Goal: Find specific page/section: Find specific page/section

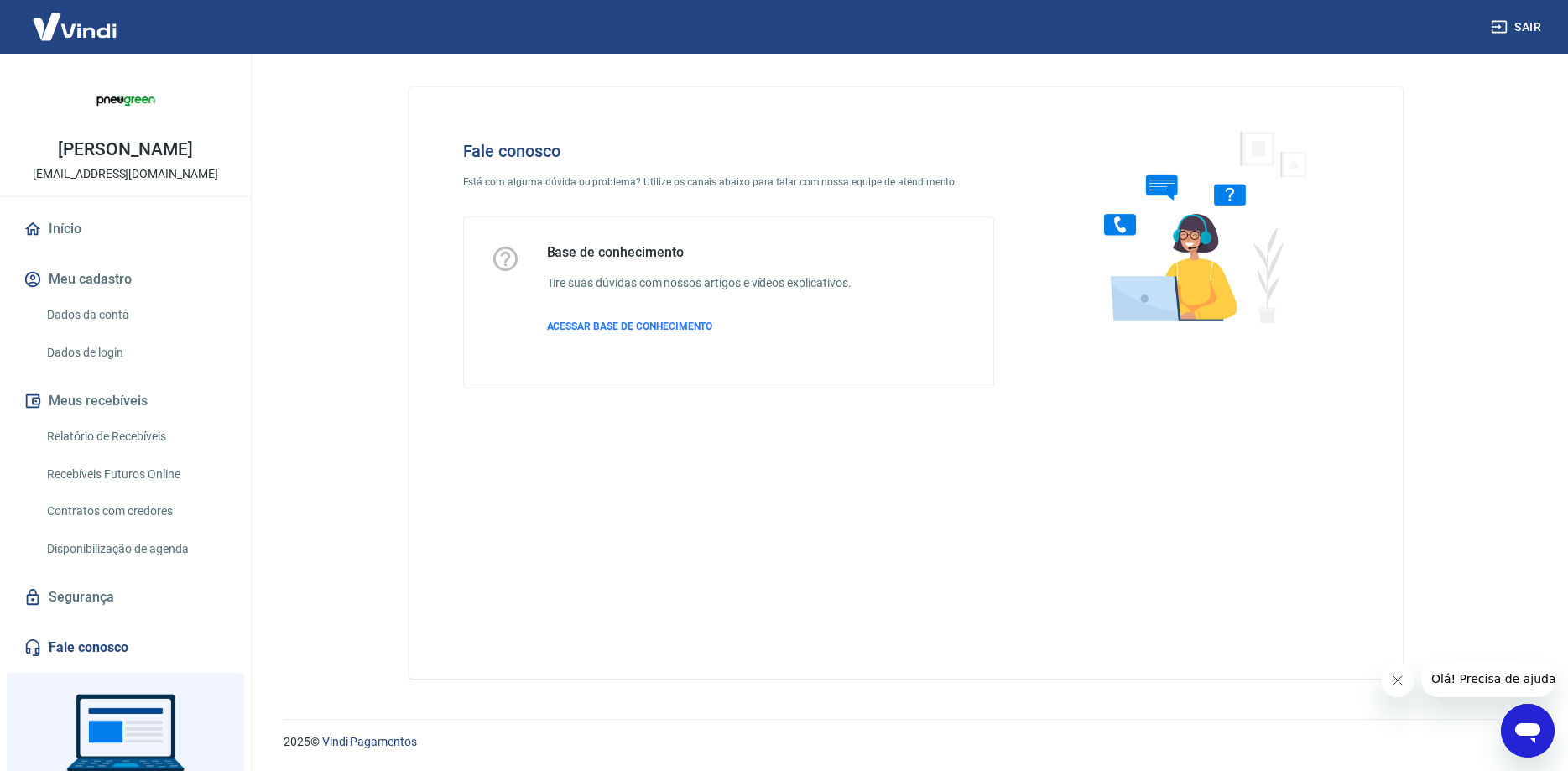
click at [98, 31] on img at bounding box center [74, 27] width 109 height 51
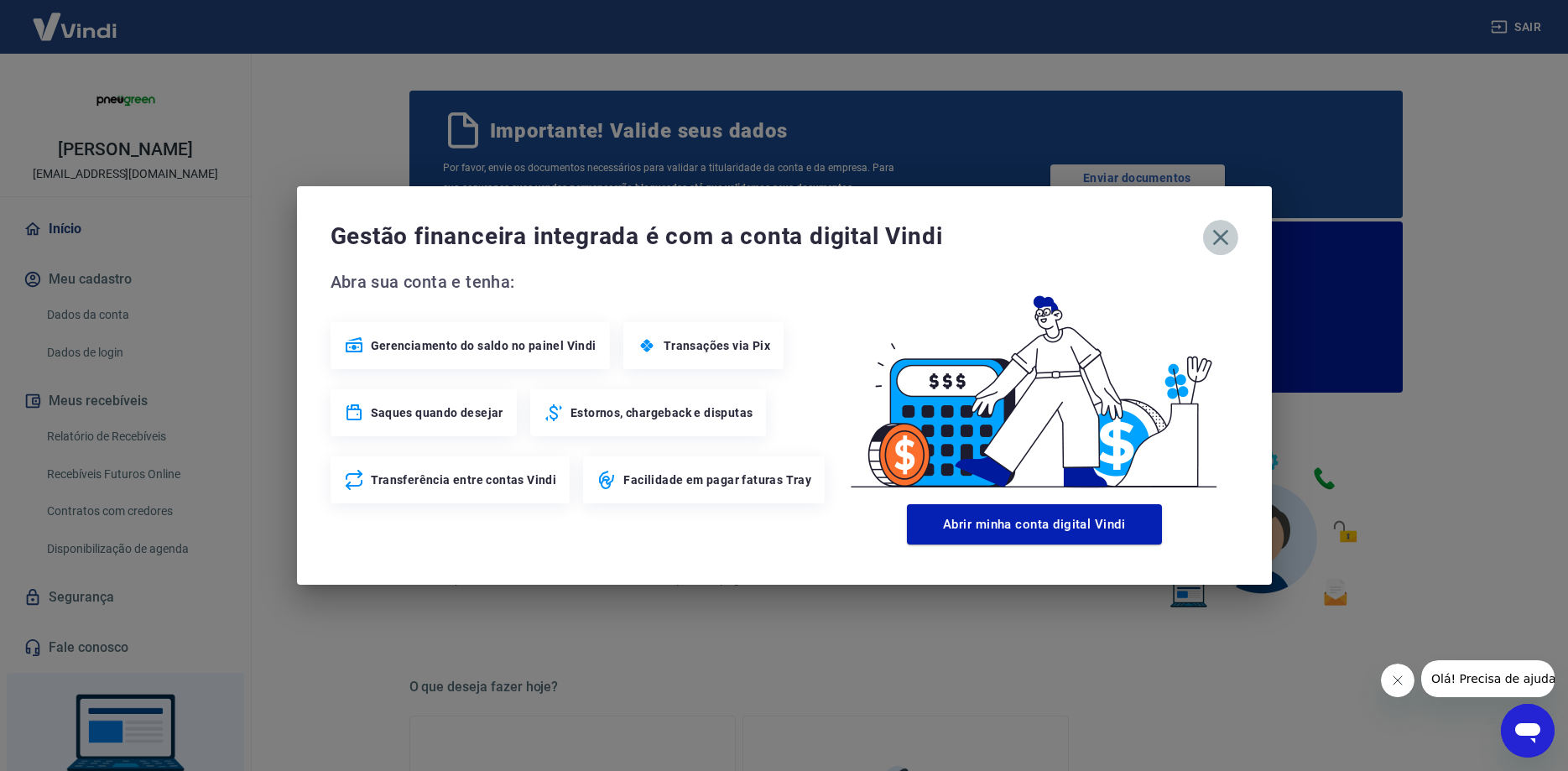
click at [1219, 242] on icon "button" at bounding box center [1220, 237] width 27 height 27
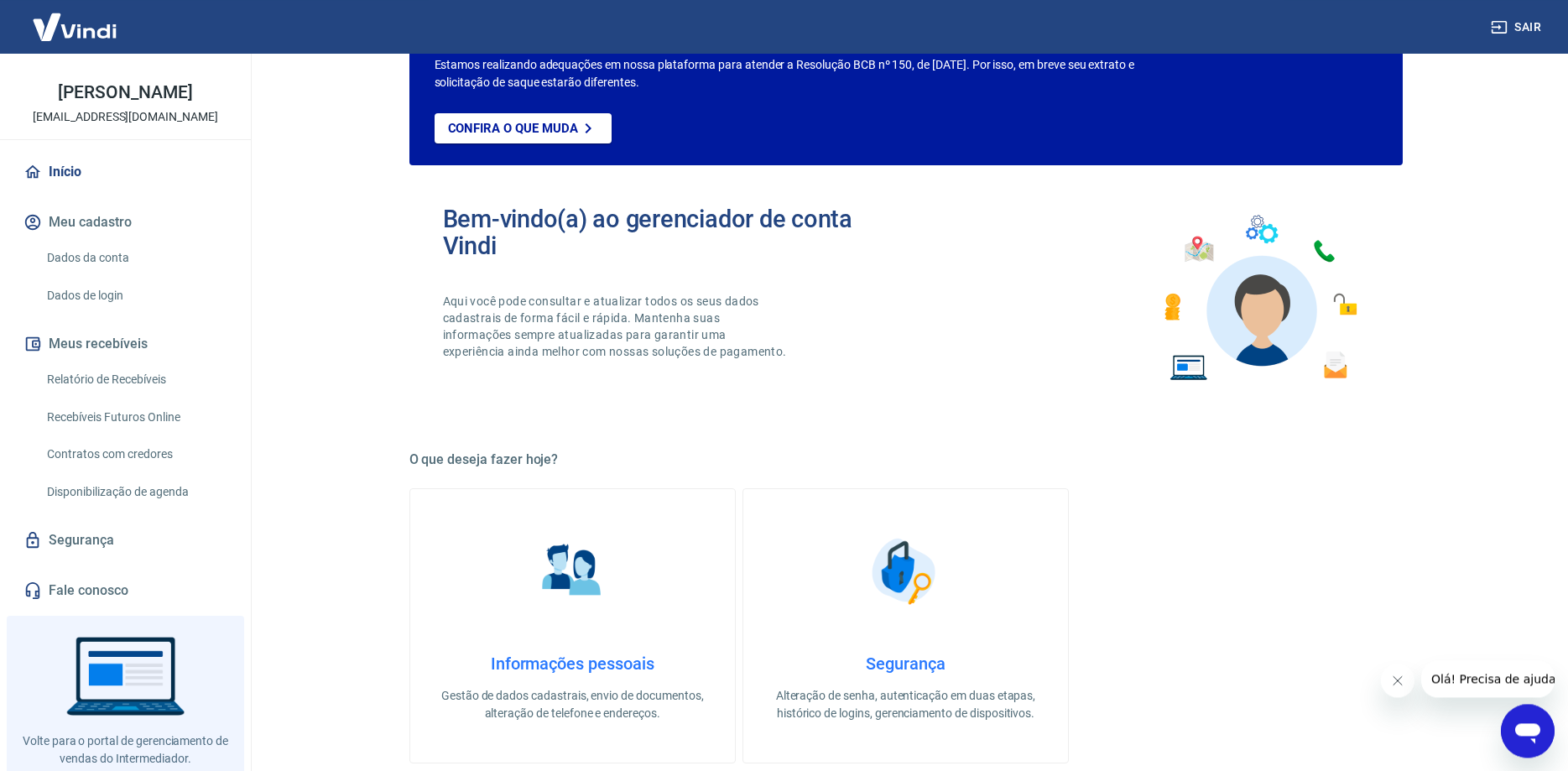
scroll to position [228, 0]
click at [153, 397] on link "Relatório de Recebíveis" at bounding box center [135, 379] width 191 height 35
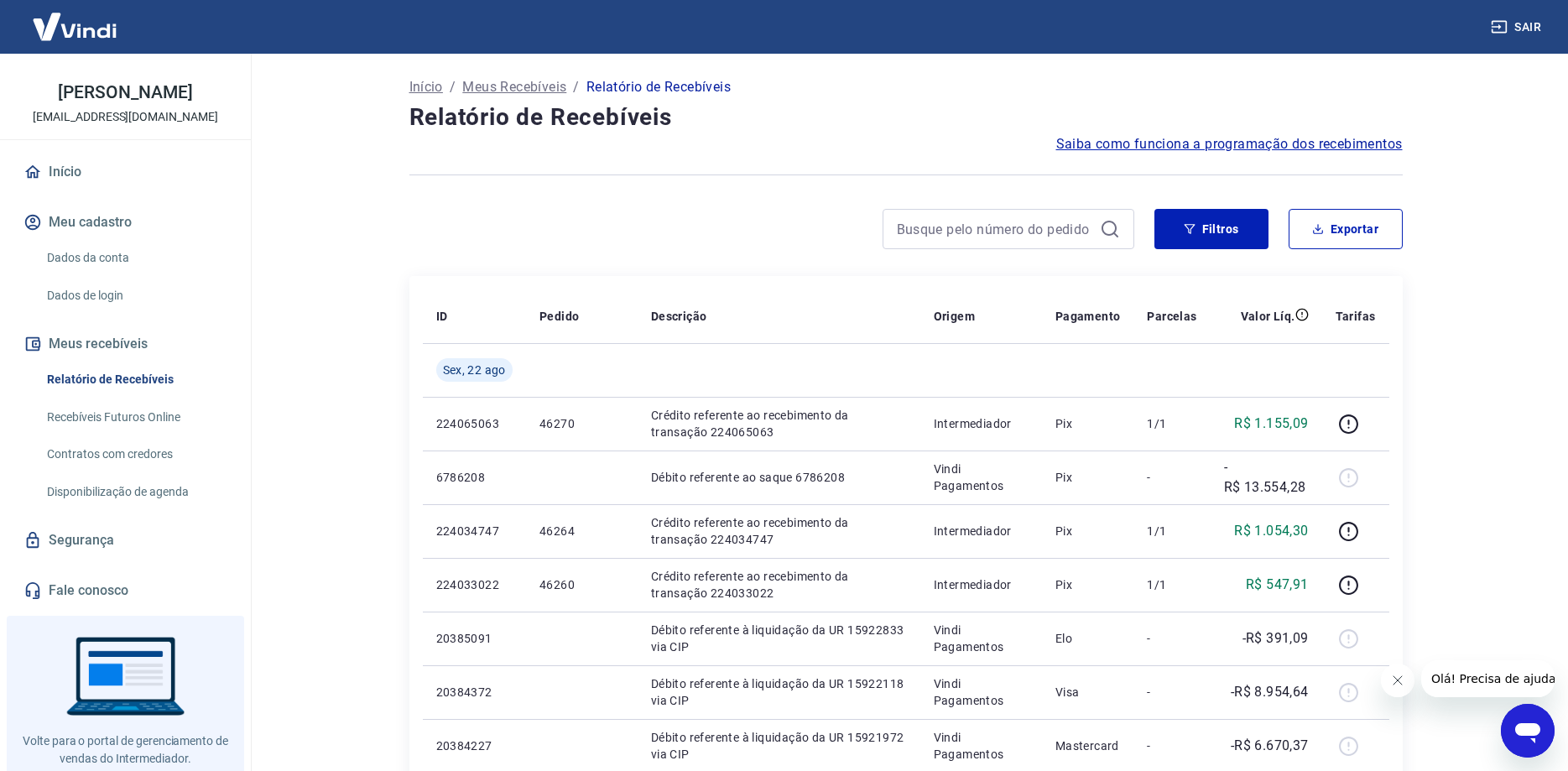
click at [84, 187] on link "Início" at bounding box center [124, 171] width 210 height 37
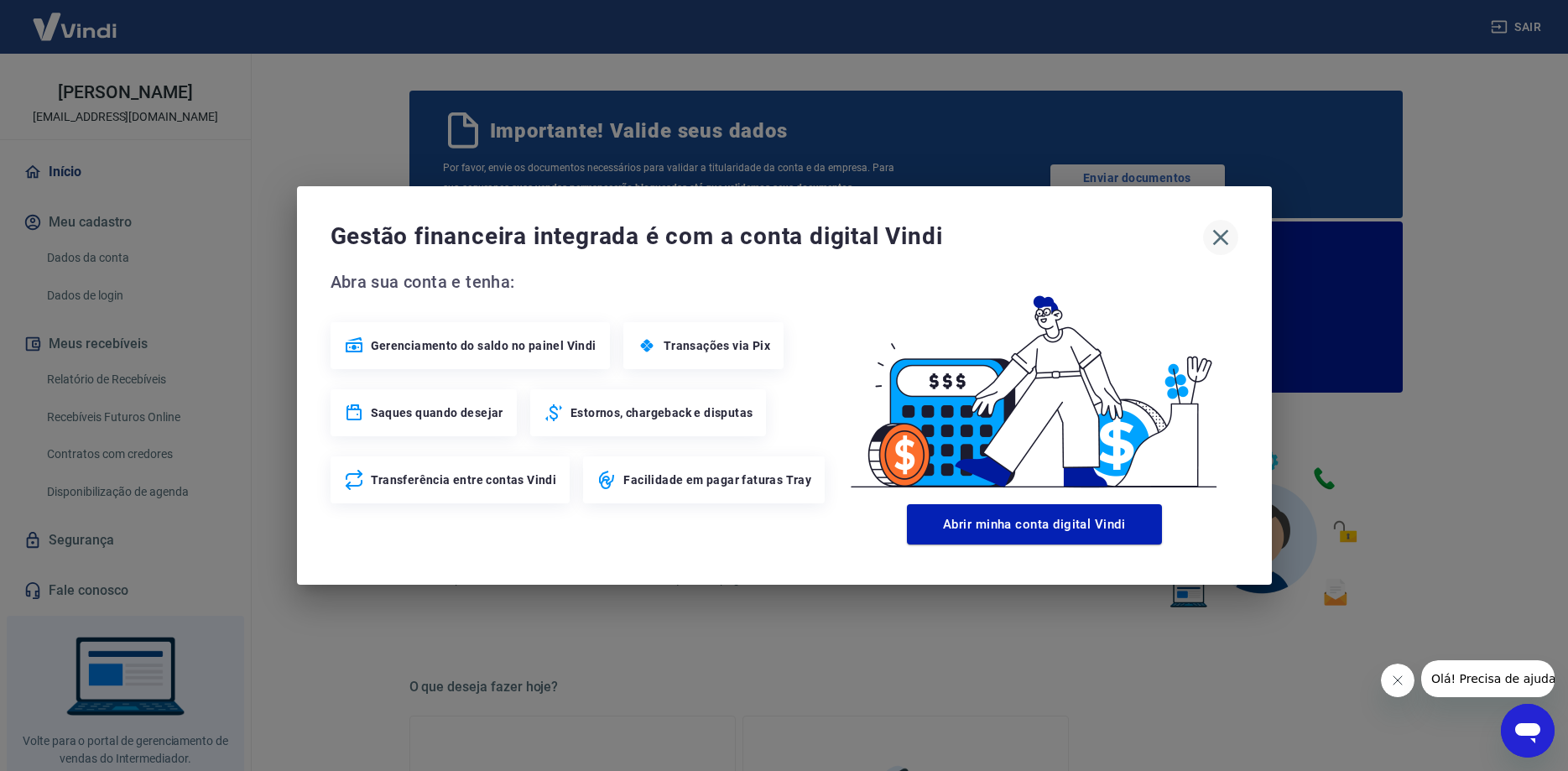
click at [1229, 245] on icon "button" at bounding box center [1220, 237] width 27 height 27
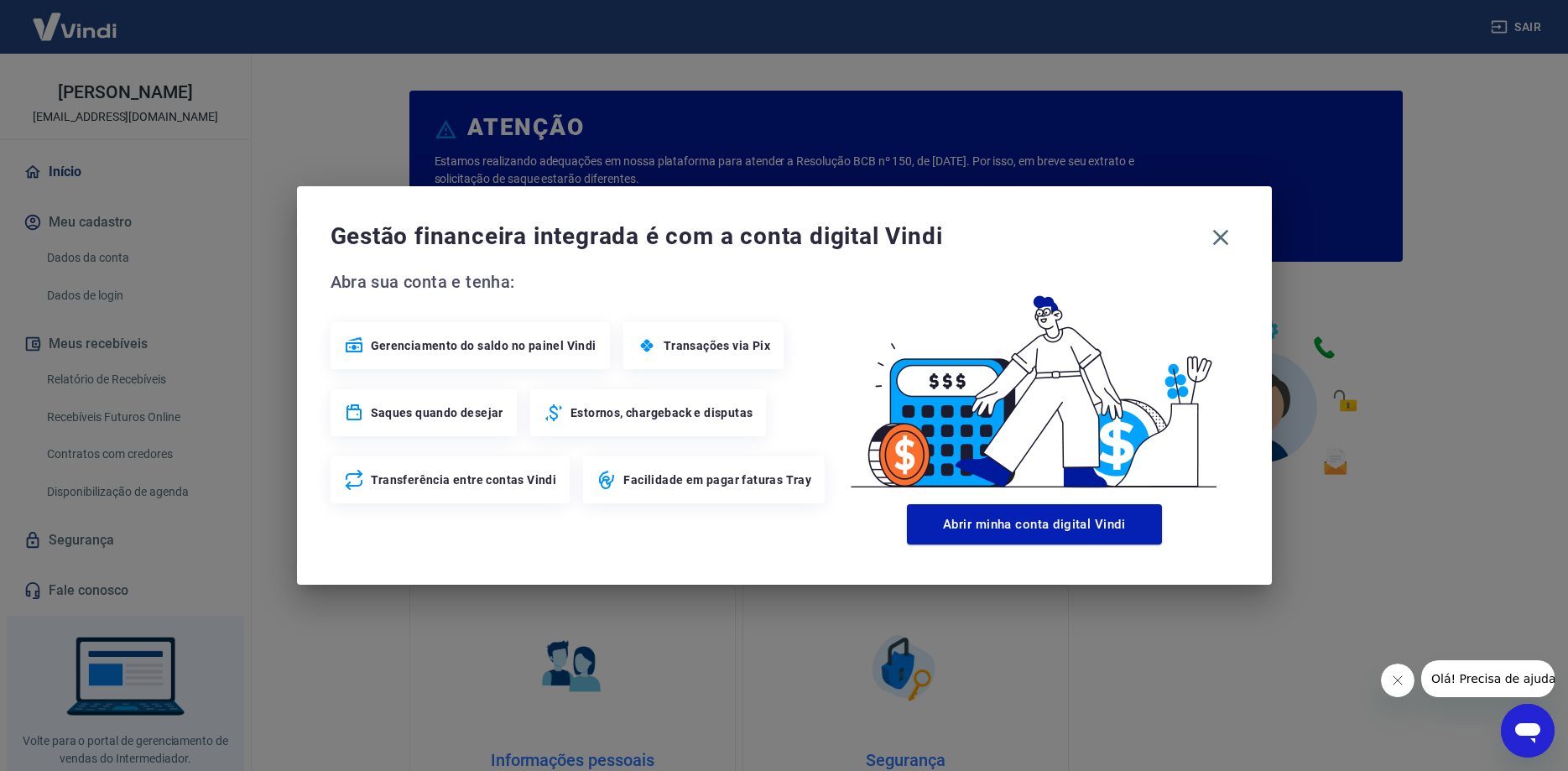
scroll to position [228, 0]
